Goal: Task Accomplishment & Management: Use online tool/utility

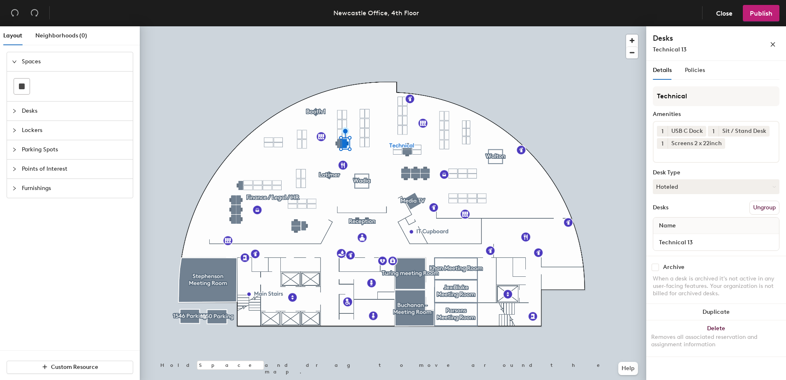
click at [657, 266] on input "checkbox" at bounding box center [655, 267] width 7 height 7
checkbox input "true"
click at [655, 269] on input "checkbox" at bounding box center [655, 267] width 7 height 7
checkbox input "true"
click at [764, 16] on span "Publish" at bounding box center [761, 13] width 23 height 8
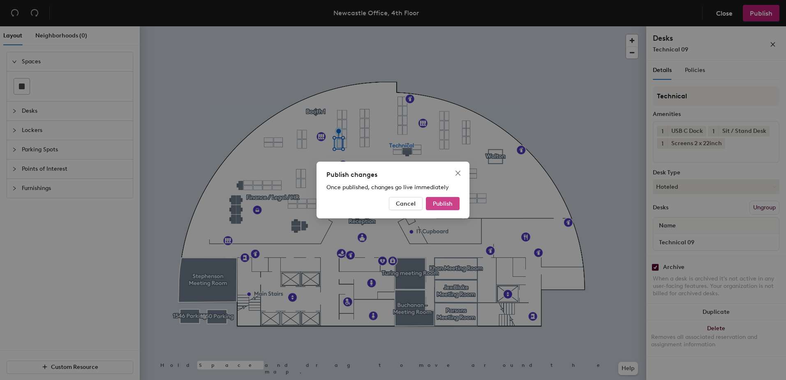
click at [448, 203] on span "Publish" at bounding box center [443, 203] width 20 height 7
